Goal: Task Accomplishment & Management: Complete application form

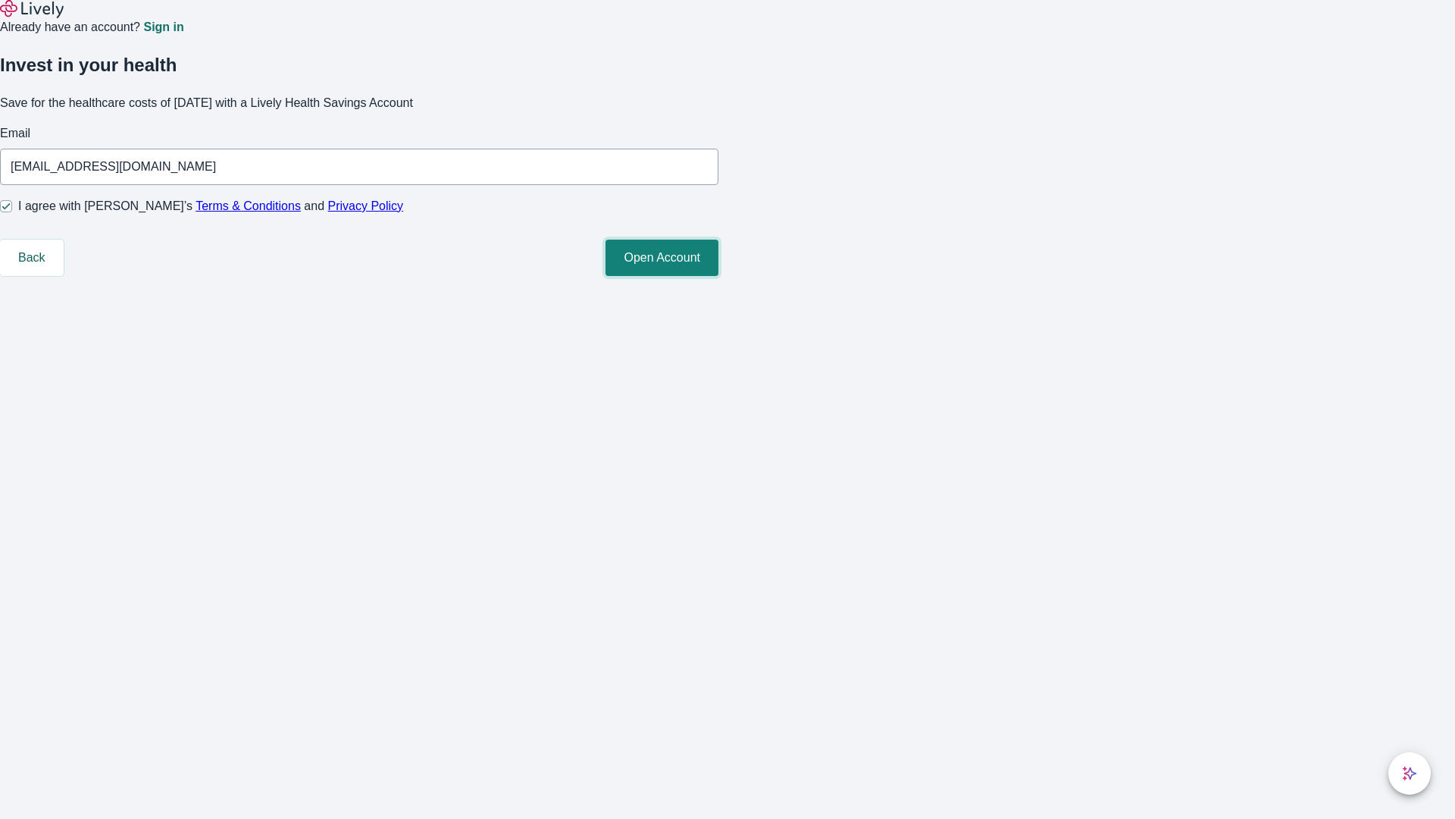
click at [719, 276] on button "Open Account" at bounding box center [662, 258] width 113 height 36
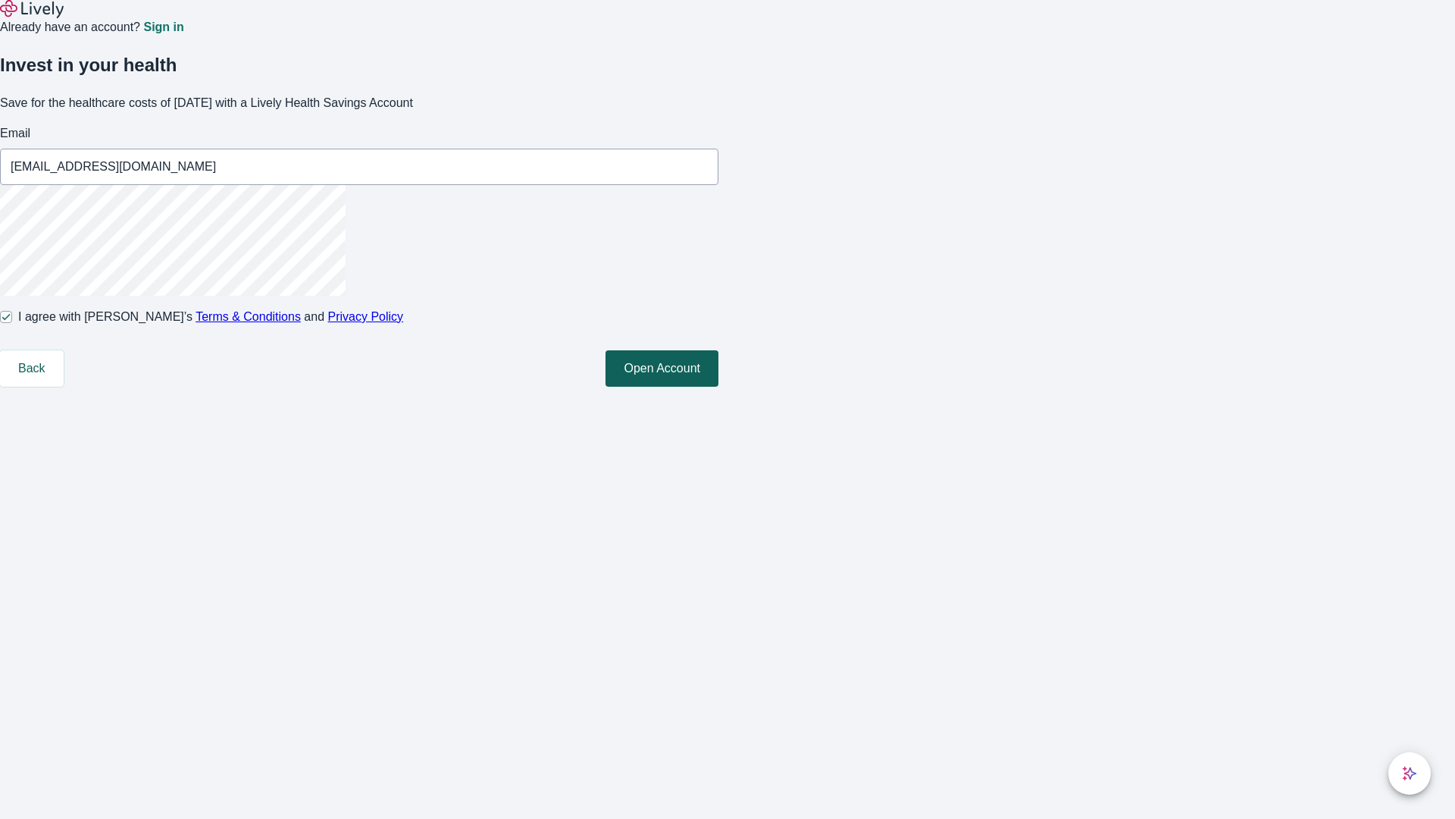
type input "[EMAIL_ADDRESS][DOMAIN_NAME]"
click at [12, 323] on input "I agree with Lively’s Terms & Conditions and Privacy Policy" at bounding box center [6, 317] width 12 height 12
checkbox input "false"
type input "[EMAIL_ADDRESS][DOMAIN_NAME]"
click at [12, 323] on input "I agree with Lively’s Terms & Conditions and Privacy Policy" at bounding box center [6, 317] width 12 height 12
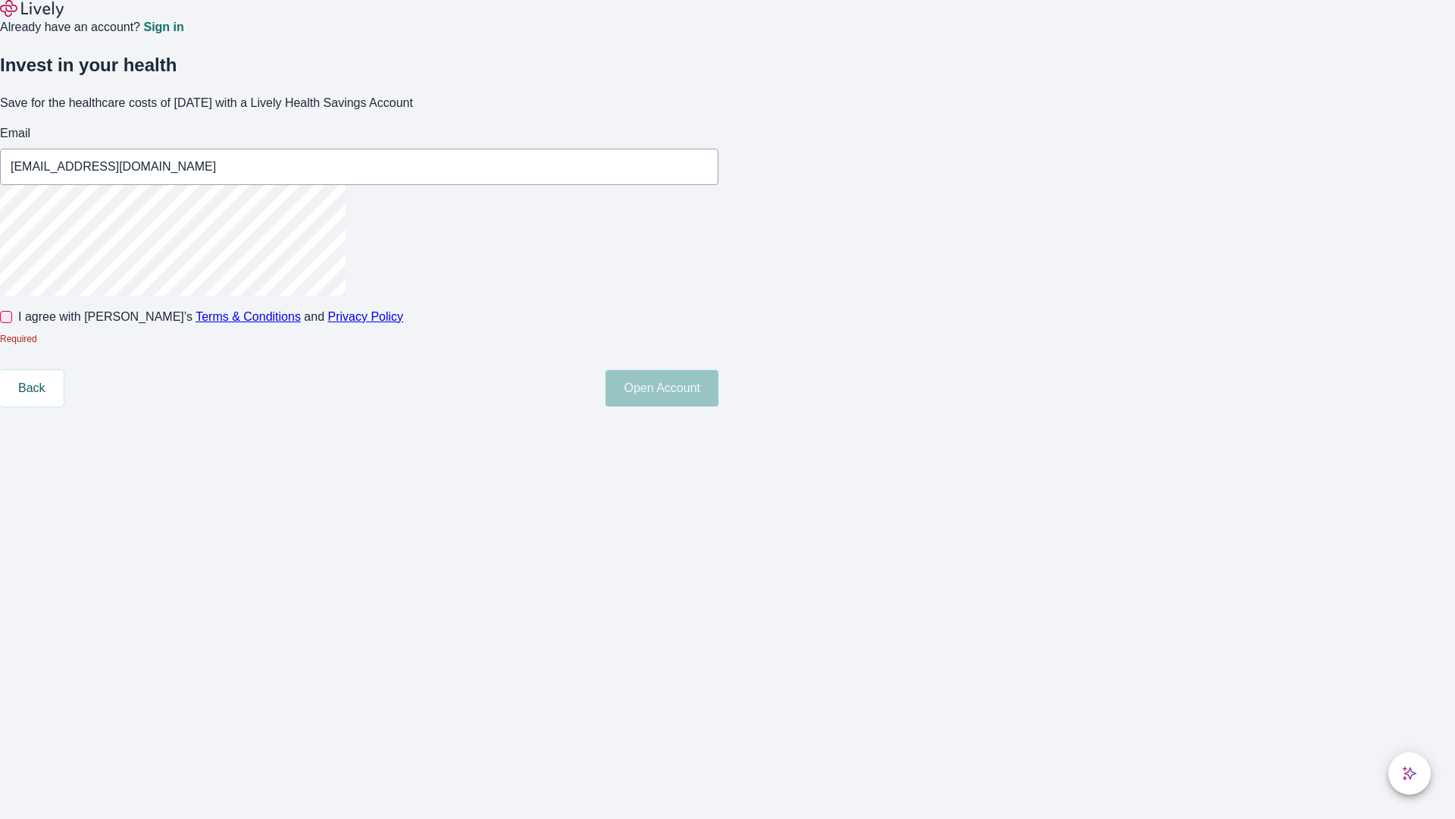
checkbox input "true"
click at [719, 387] on button "Open Account" at bounding box center [662, 368] width 113 height 36
